Goal: Browse casually: Explore the website without a specific task or goal

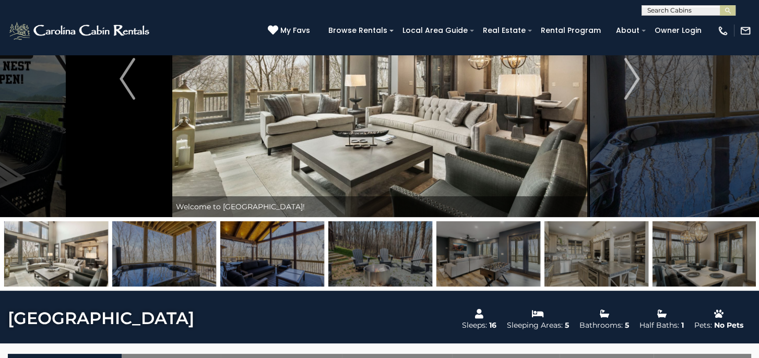
scroll to position [104, 0]
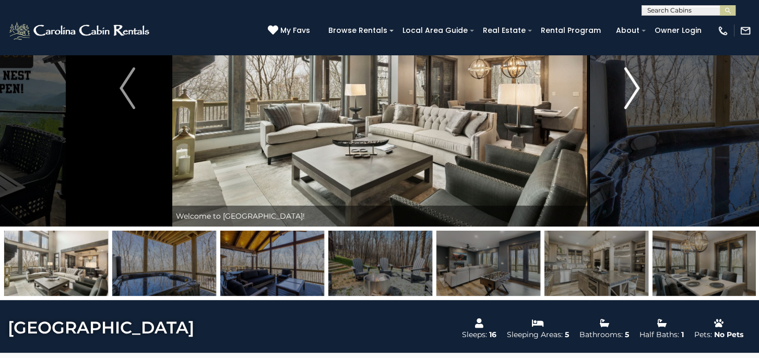
click at [635, 93] on img "Next" at bounding box center [632, 88] width 16 height 42
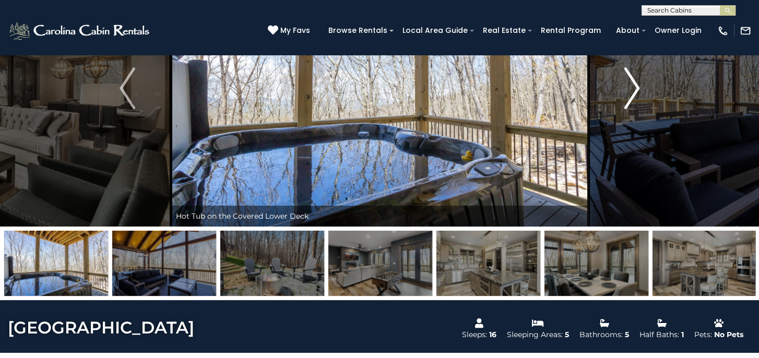
click at [634, 93] on img "Next" at bounding box center [632, 88] width 16 height 42
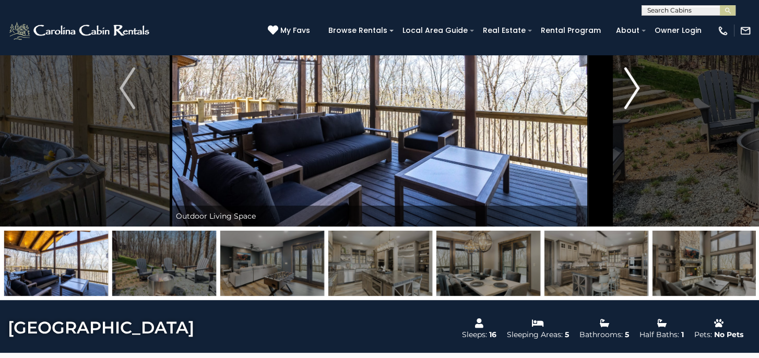
click at [634, 93] on img "Next" at bounding box center [632, 88] width 16 height 42
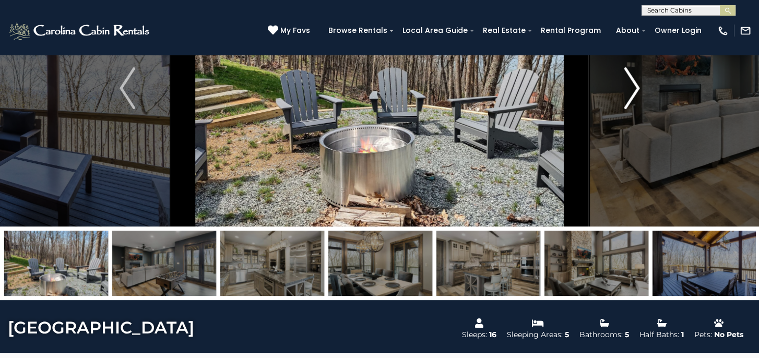
click at [634, 93] on img "Next" at bounding box center [632, 88] width 16 height 42
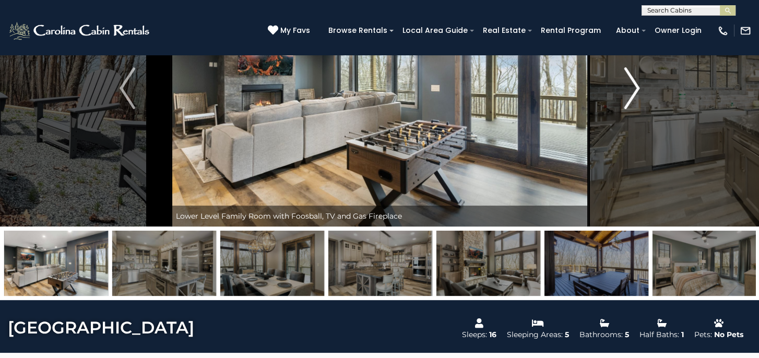
click at [634, 93] on img "Next" at bounding box center [632, 88] width 16 height 42
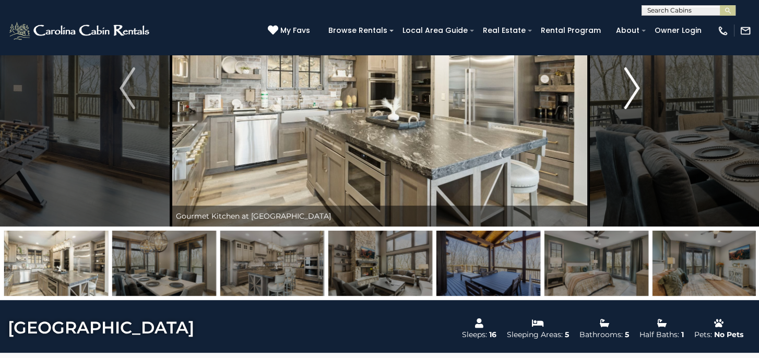
click at [634, 93] on img "Next" at bounding box center [632, 88] width 16 height 42
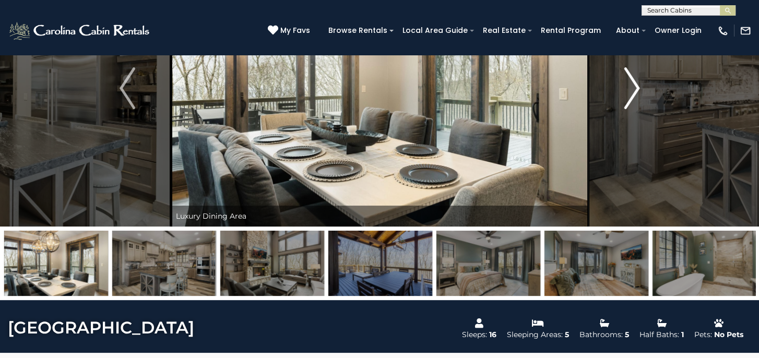
click at [634, 93] on img "Next" at bounding box center [632, 88] width 16 height 42
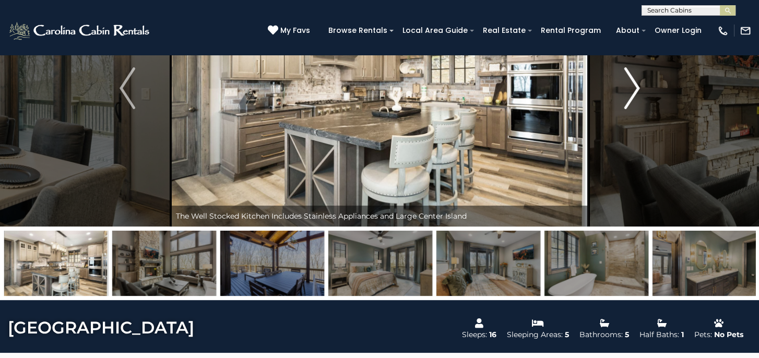
click at [634, 93] on img "Next" at bounding box center [632, 88] width 16 height 42
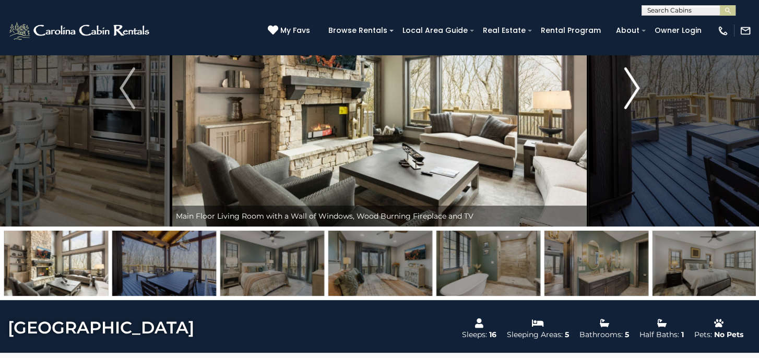
click at [634, 93] on img "Next" at bounding box center [632, 88] width 16 height 42
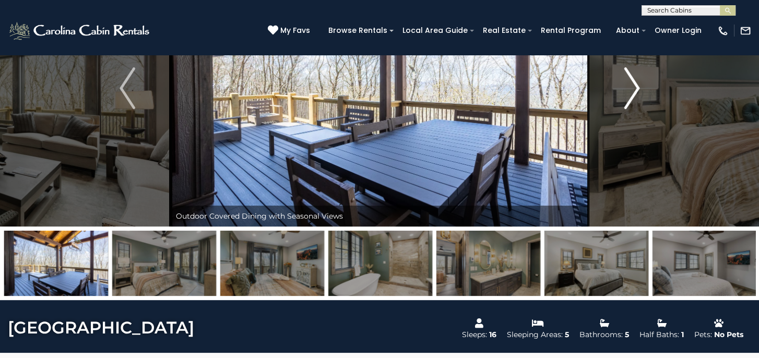
click at [634, 93] on img "Next" at bounding box center [632, 88] width 16 height 42
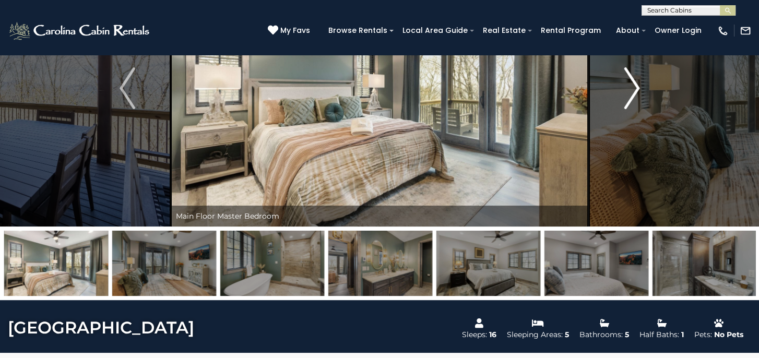
click at [635, 88] on img "Next" at bounding box center [632, 88] width 16 height 42
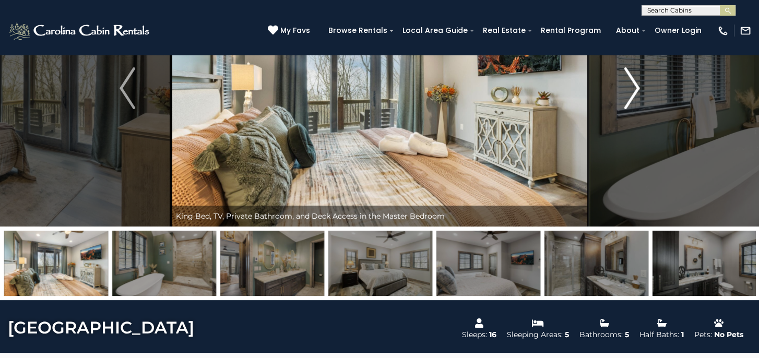
click at [635, 87] on img "Next" at bounding box center [632, 88] width 16 height 42
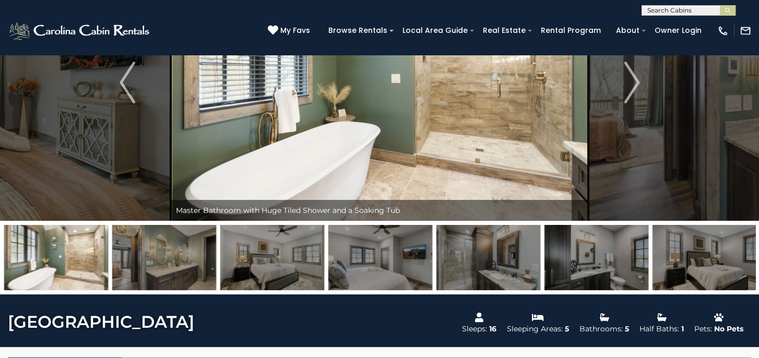
scroll to position [52, 0]
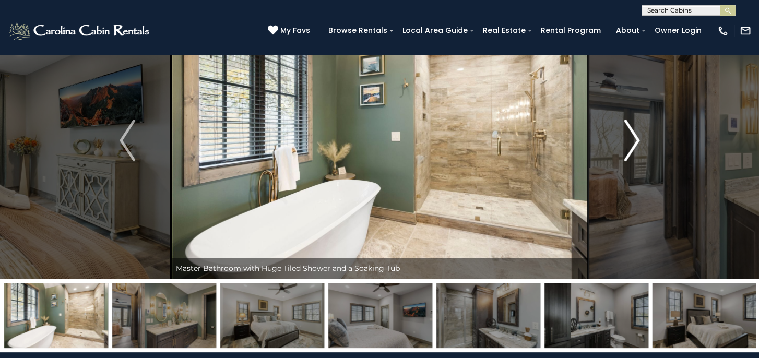
click at [635, 139] on img "Next" at bounding box center [632, 141] width 16 height 42
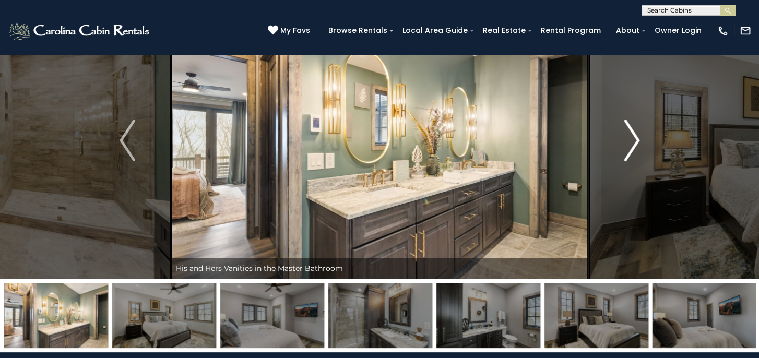
click at [635, 139] on img "Next" at bounding box center [632, 141] width 16 height 42
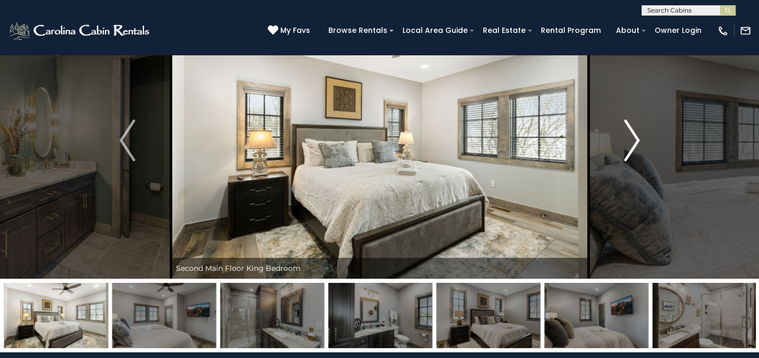
click at [635, 139] on img "Next" at bounding box center [632, 141] width 16 height 42
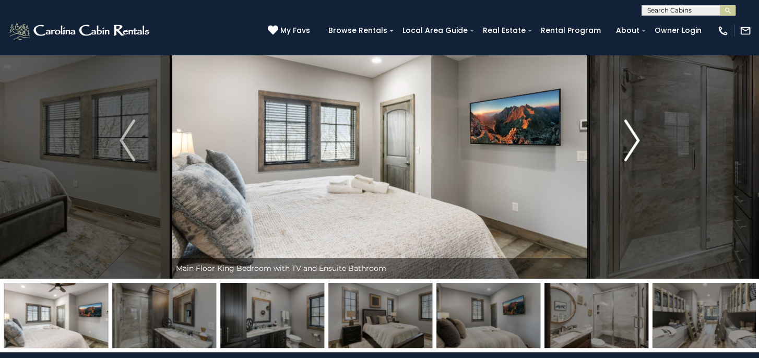
click at [635, 139] on img "Next" at bounding box center [632, 141] width 16 height 42
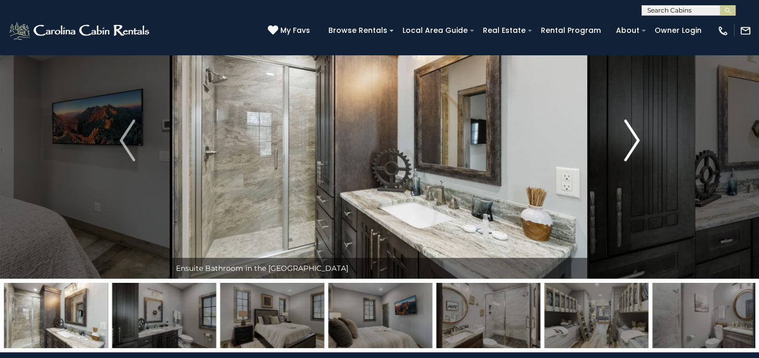
click at [635, 139] on img "Next" at bounding box center [632, 141] width 16 height 42
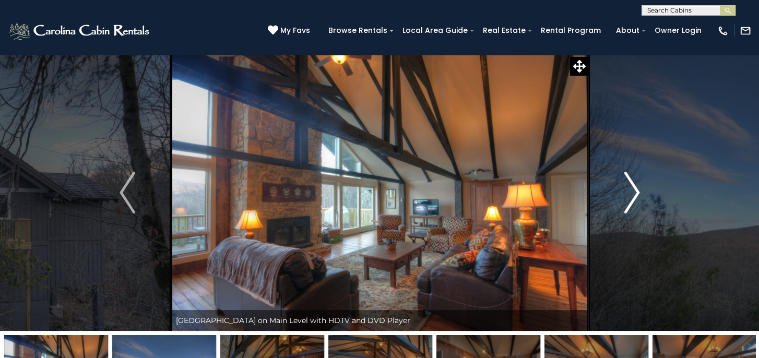
click at [636, 190] on img "Next" at bounding box center [632, 193] width 16 height 42
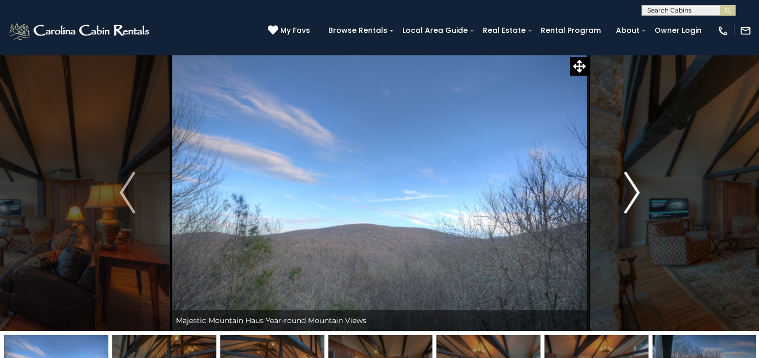
click at [636, 190] on img "Next" at bounding box center [632, 193] width 16 height 42
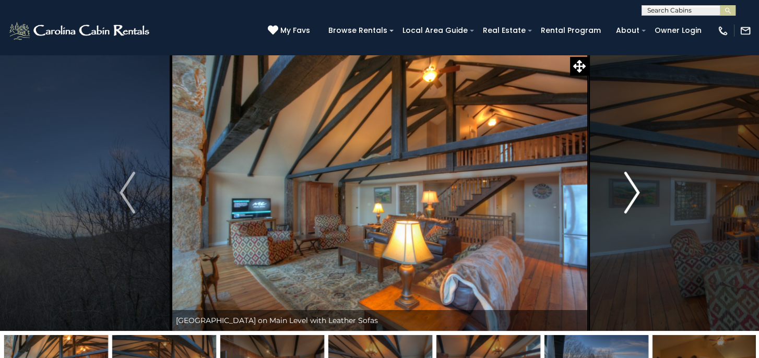
click at [636, 190] on img "Next" at bounding box center [632, 193] width 16 height 42
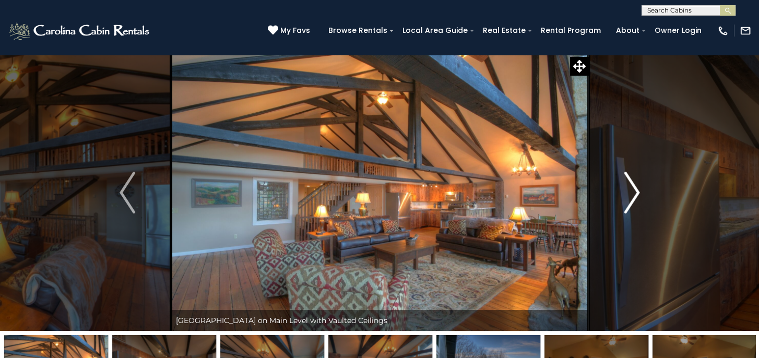
click at [636, 190] on img "Next" at bounding box center [632, 193] width 16 height 42
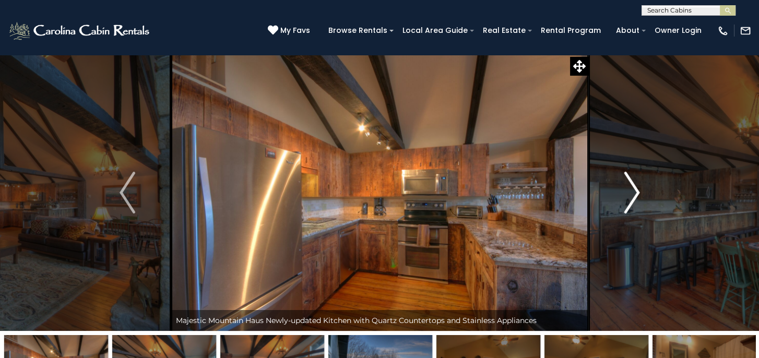
click at [636, 190] on img "Next" at bounding box center [632, 193] width 16 height 42
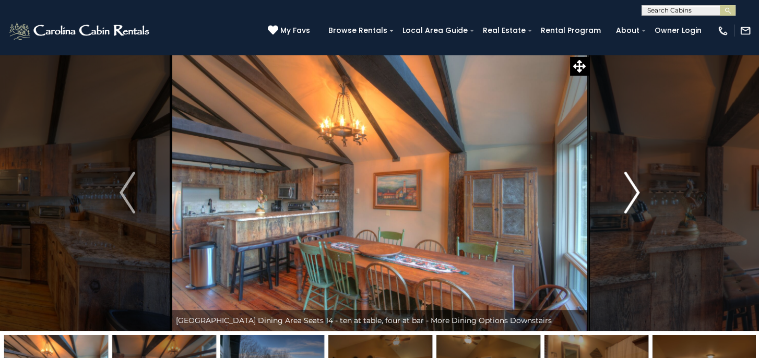
click at [636, 190] on img "Next" at bounding box center [632, 193] width 16 height 42
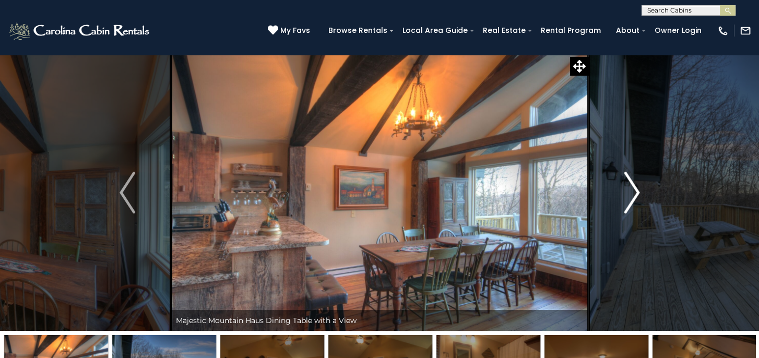
click at [636, 190] on img "Next" at bounding box center [632, 193] width 16 height 42
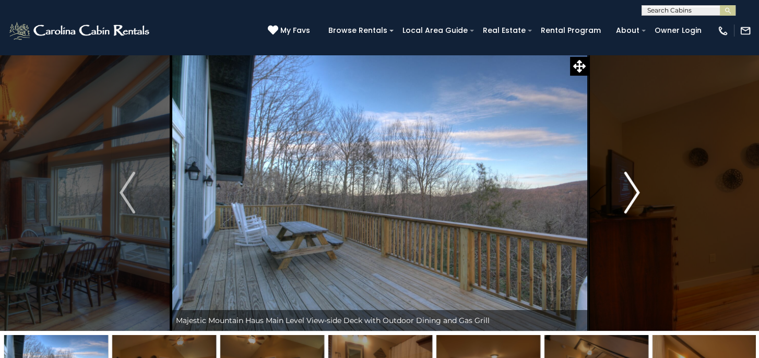
click at [636, 190] on img "Next" at bounding box center [632, 193] width 16 height 42
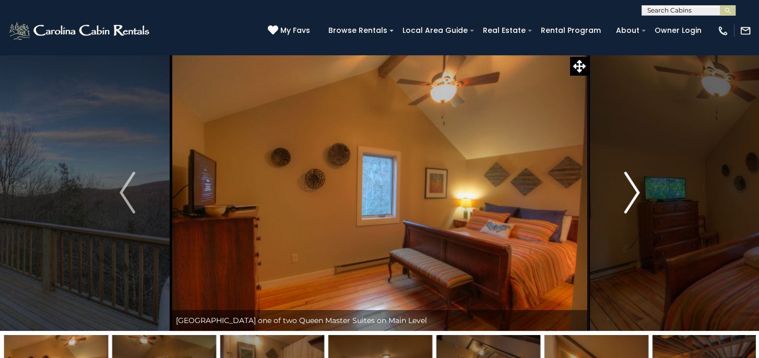
click at [636, 190] on img "Next" at bounding box center [632, 193] width 16 height 42
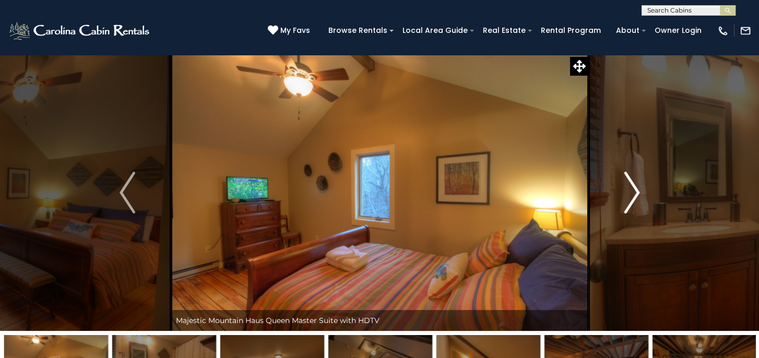
click at [636, 190] on img "Next" at bounding box center [632, 193] width 16 height 42
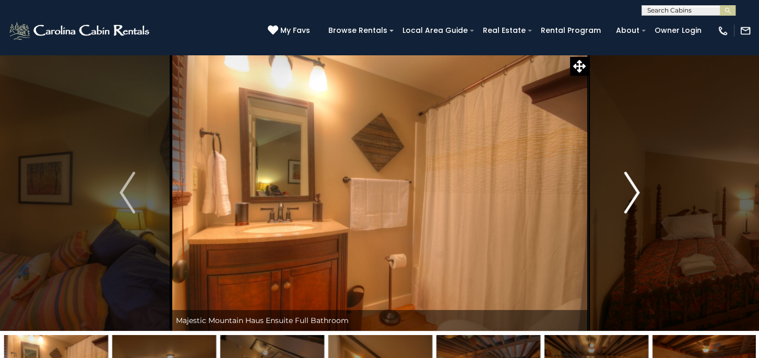
click at [636, 190] on img "Next" at bounding box center [632, 193] width 16 height 42
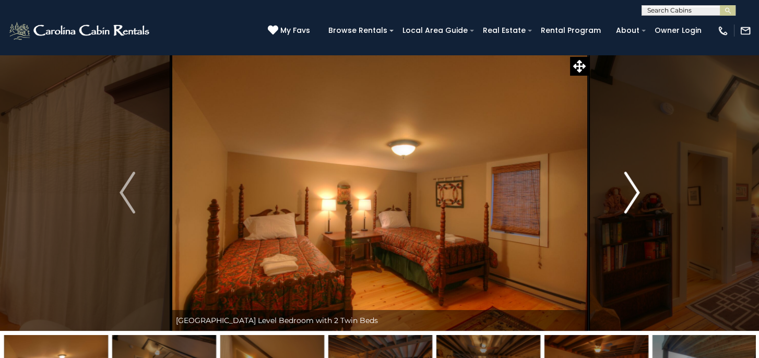
click at [636, 190] on img "Next" at bounding box center [632, 193] width 16 height 42
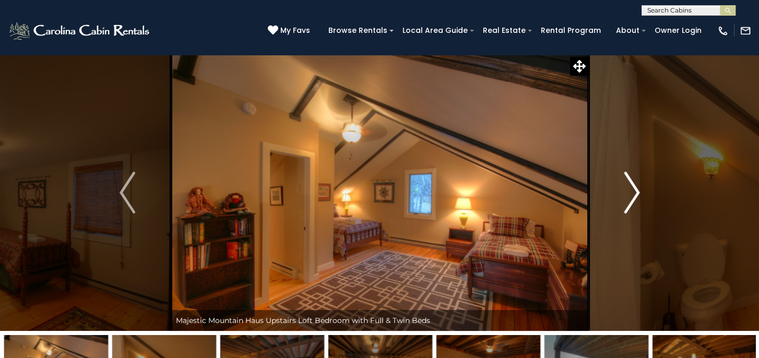
click at [636, 190] on img "Next" at bounding box center [632, 193] width 16 height 42
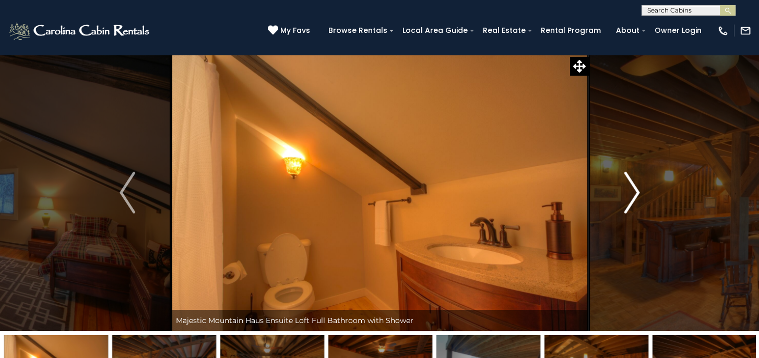
click at [636, 190] on img "Next" at bounding box center [632, 193] width 16 height 42
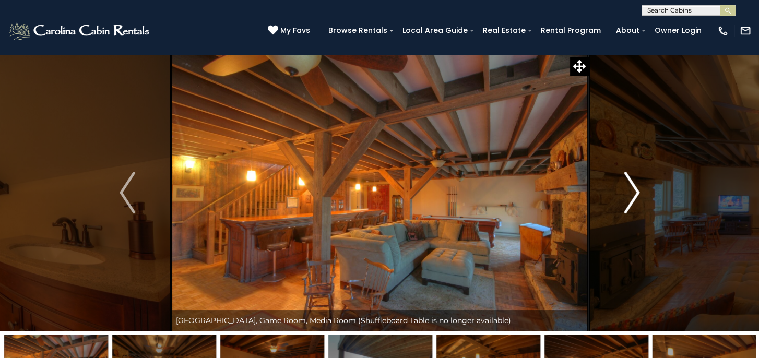
click at [649, 193] on button "Next" at bounding box center [631, 192] width 87 height 277
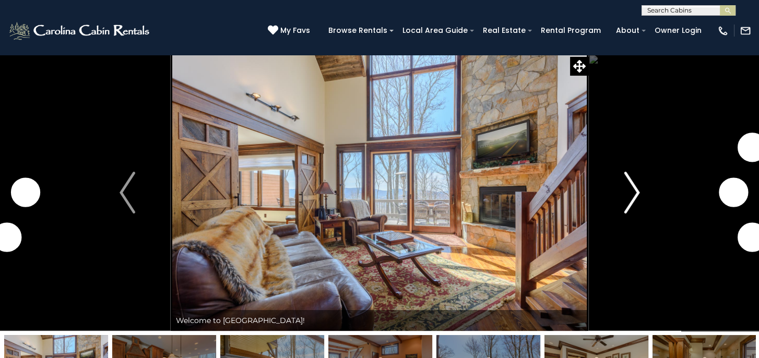
click at [634, 192] on img "Next" at bounding box center [632, 193] width 16 height 42
